Goal: Task Accomplishment & Management: Manage account settings

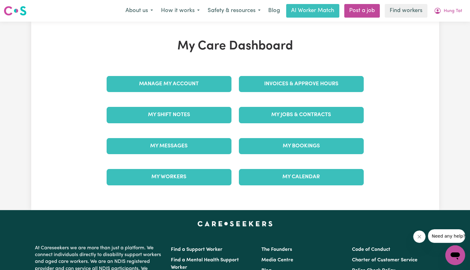
click at [265, 95] on div "Invoices & Approve Hours" at bounding box center [301, 84] width 132 height 31
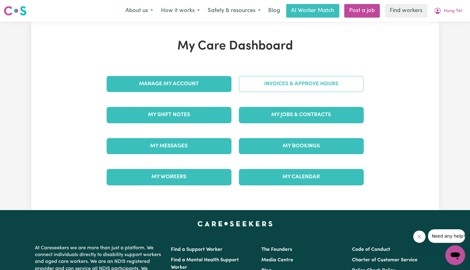
click at [264, 92] on link "Invoices & Approve Hours" at bounding box center [301, 84] width 125 height 16
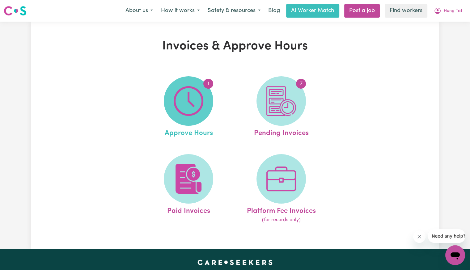
click at [205, 92] on span "1" at bounding box center [188, 100] width 49 height 49
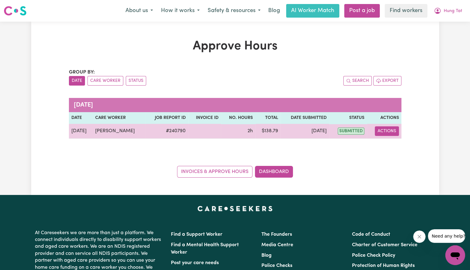
click at [388, 131] on button "Actions" at bounding box center [387, 131] width 24 height 10
click at [388, 140] on link "View Job Report" at bounding box center [402, 145] width 53 height 12
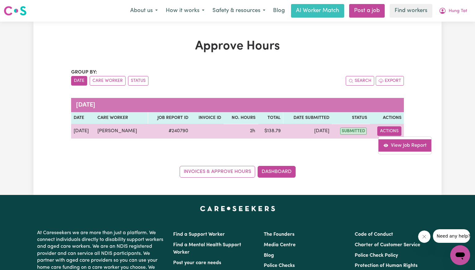
select select "pm"
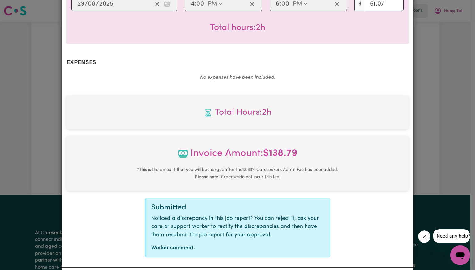
scroll to position [215, 0]
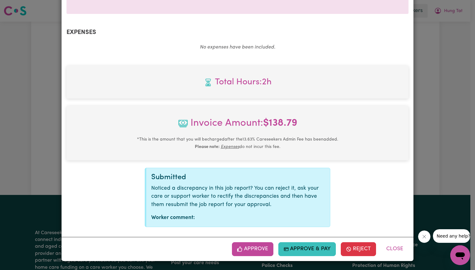
drag, startPoint x: 258, startPoint y: 247, endPoint x: 269, endPoint y: 243, distance: 12.0
click at [258, 247] on button "Approve" at bounding box center [252, 249] width 41 height 14
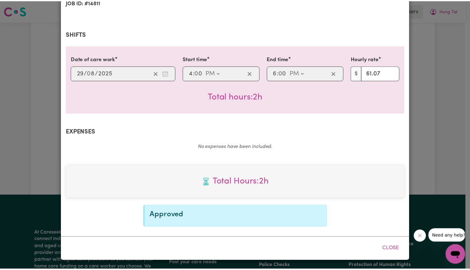
scroll to position [115, 0]
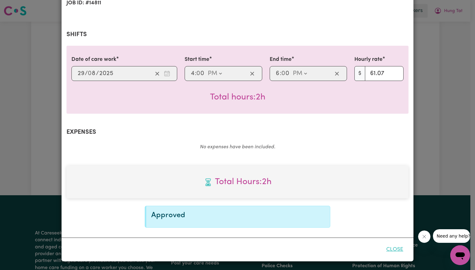
click at [392, 247] on button "Close" at bounding box center [395, 250] width 28 height 14
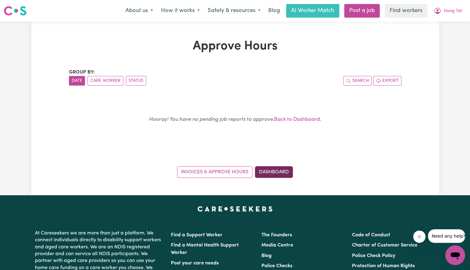
click at [273, 175] on link "Dashboard" at bounding box center [274, 172] width 38 height 12
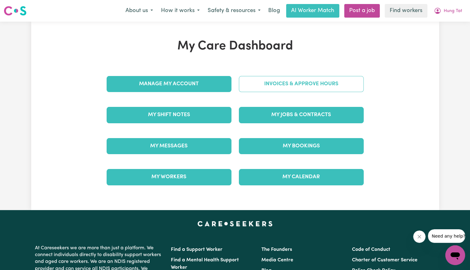
click at [291, 91] on link "Invoices & Approve Hours" at bounding box center [301, 84] width 125 height 16
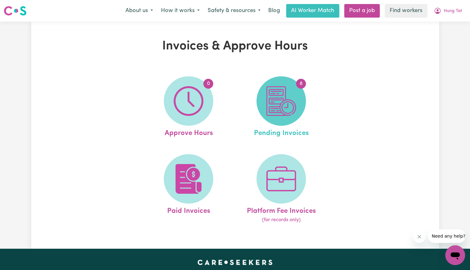
click at [291, 99] on img at bounding box center [281, 101] width 30 height 30
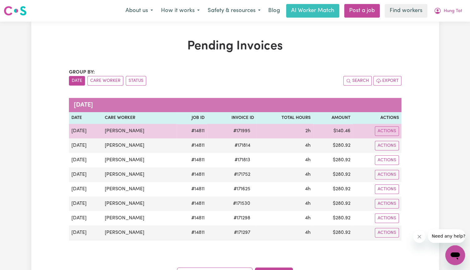
click at [239, 131] on span "# 171995" at bounding box center [242, 130] width 24 height 7
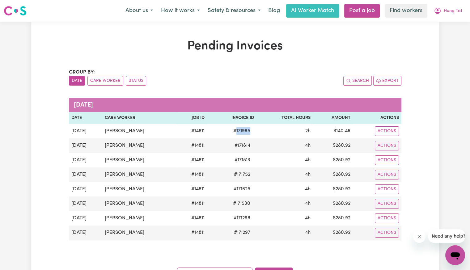
copy span "171995"
click at [61, 131] on div "Pending Invoices Group by: Date Care Worker Status Search Export [DATE] Date Ca…" at bounding box center [235, 159] width 408 height 240
click at [449, 15] on button "Hung Tat" at bounding box center [448, 10] width 36 height 13
click at [437, 39] on link "Logout" at bounding box center [441, 36] width 49 height 12
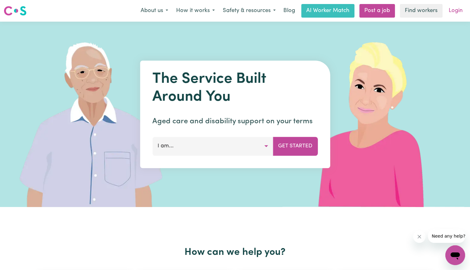
click at [456, 11] on link "Login" at bounding box center [455, 11] width 21 height 14
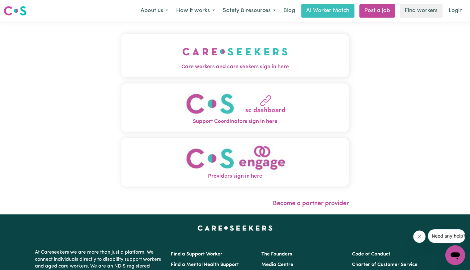
click at [230, 57] on img "Care workers and care seekers sign in here" at bounding box center [234, 51] width 105 height 23
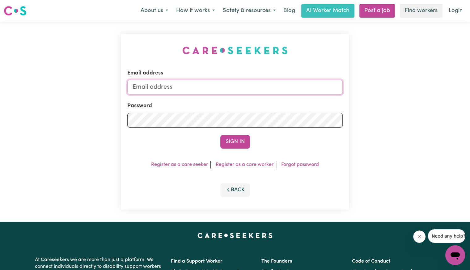
click at [181, 87] on input "Email address" at bounding box center [234, 87] width 215 height 15
drag, startPoint x: 168, startPoint y: 89, endPoint x: 487, endPoint y: 88, distance: 319.6
click at [470, 88] on html "Menu About us How it works Safety & resources Blog AI Worker Match Post a job F…" at bounding box center [235, 234] width 470 height 468
drag, startPoint x: 166, startPoint y: 87, endPoint x: 234, endPoint y: 87, distance: 67.7
click at [234, 87] on input "superuser~wec" at bounding box center [234, 87] width 215 height 15
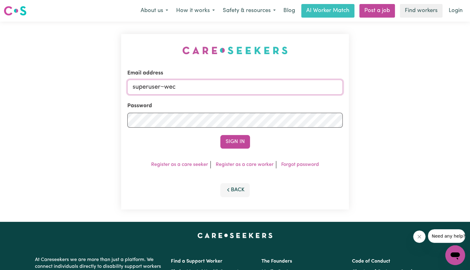
paste input "[EMAIL_ADDRESS][DOMAIN_NAME]"
type input "[EMAIL_ADDRESS][DOMAIN_NAME]"
click at [220, 135] on button "Sign In" at bounding box center [235, 142] width 30 height 14
